Goal: Find specific page/section: Find specific page/section

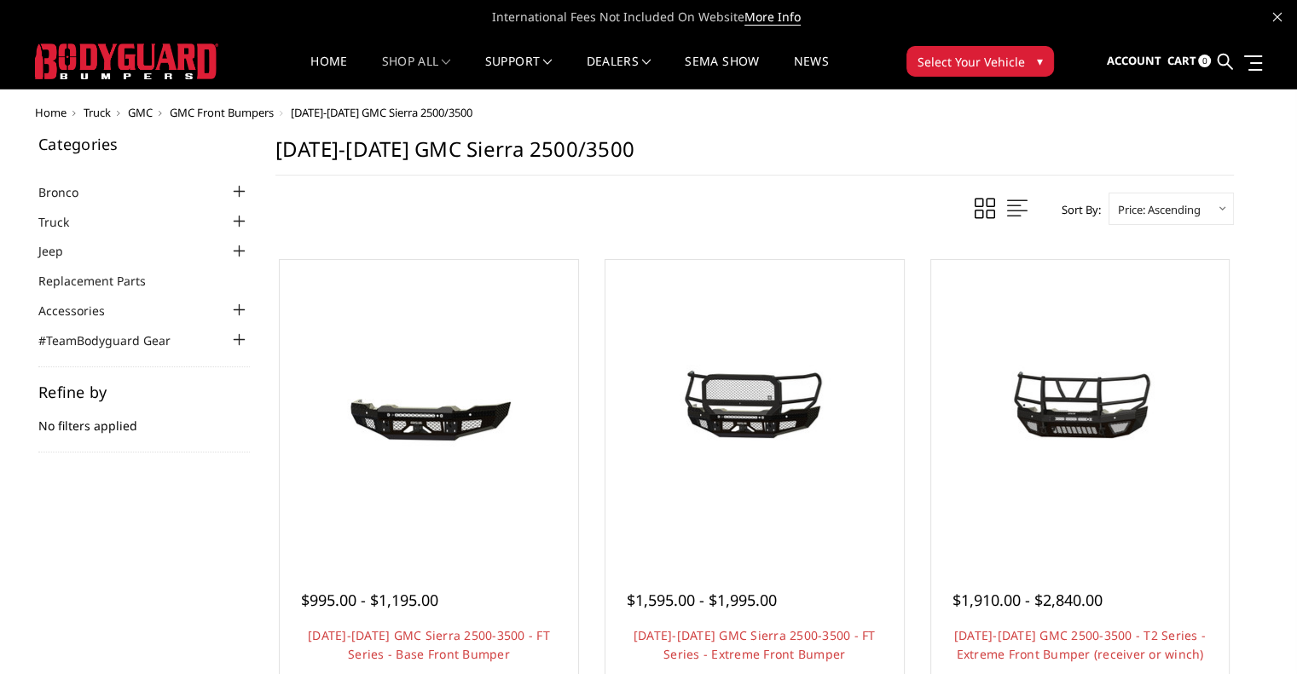
click at [145, 117] on span "GMC" at bounding box center [140, 112] width 25 height 15
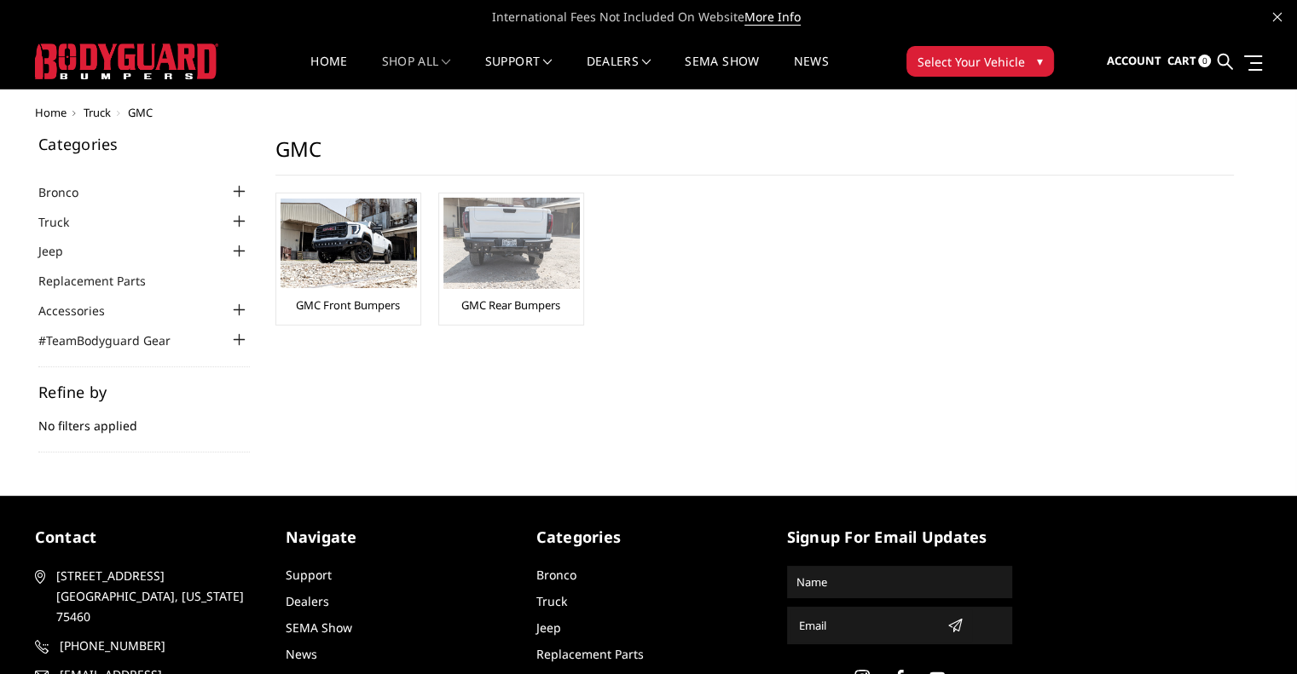
click at [478, 245] on img at bounding box center [511, 243] width 136 height 91
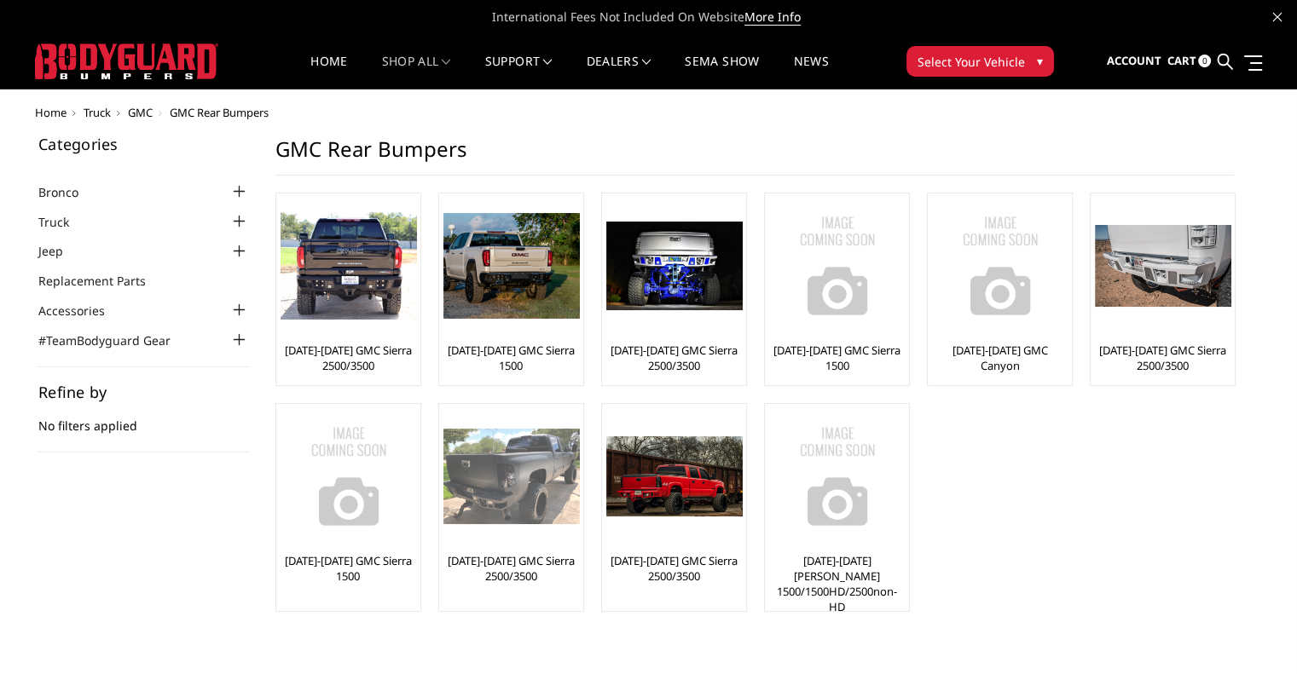
click at [478, 511] on img at bounding box center [511, 477] width 136 height 96
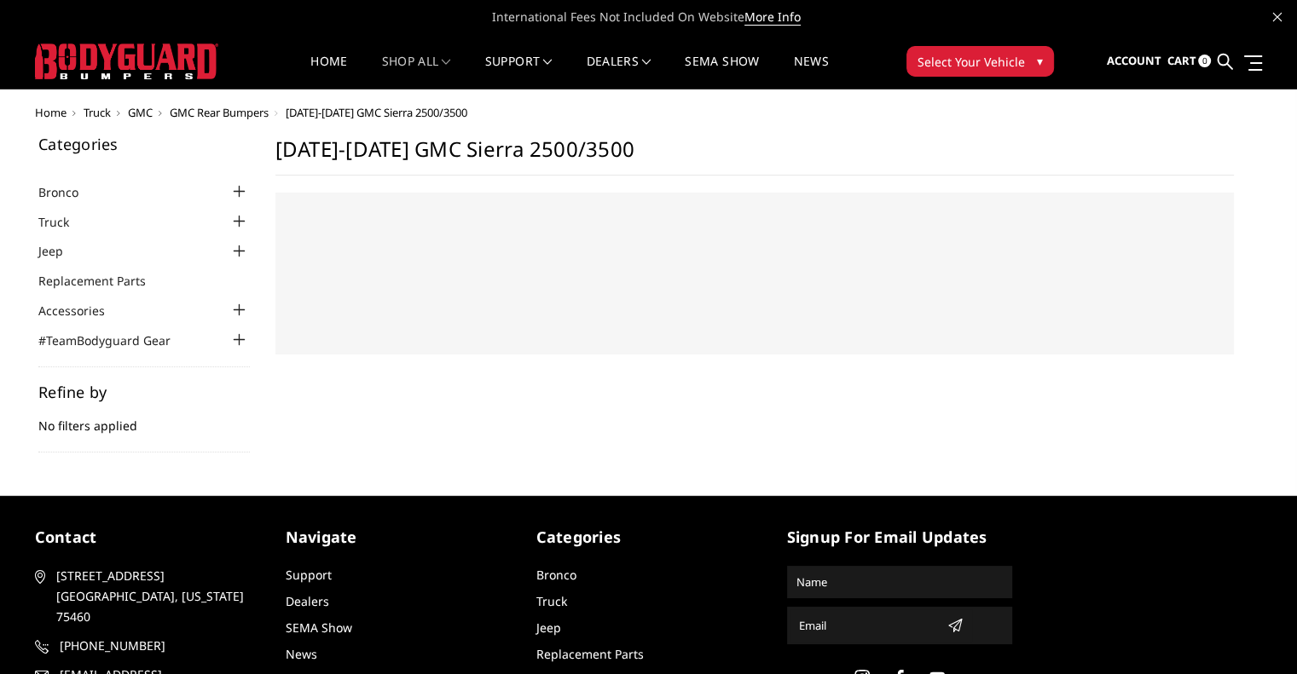
select select "US"
